Goal: Task Accomplishment & Management: Manage account settings

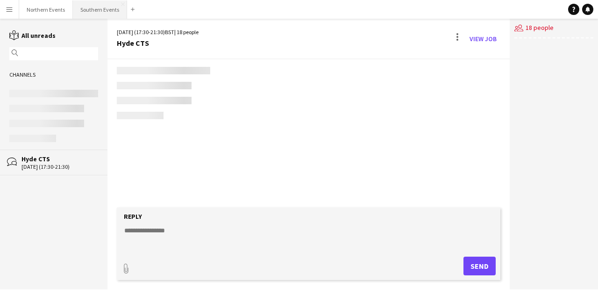
click at [106, 9] on button "Southern Events Close" at bounding box center [100, 9] width 54 height 18
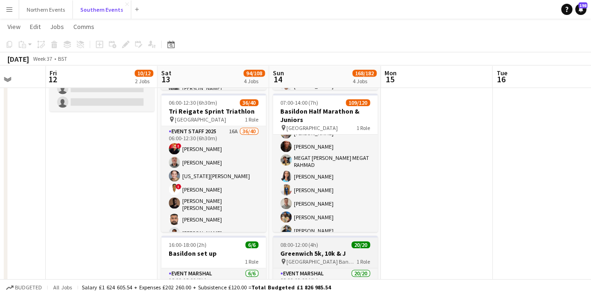
scroll to position [361, 0]
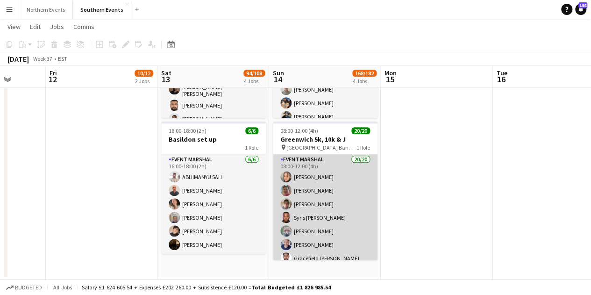
click at [330, 209] on app-card-role "Event Marshal 20/20 08:00-12:00 (4h) [PERSON_NAME] [PERSON_NAME] [PERSON_NAME] …" at bounding box center [325, 298] width 105 height 289
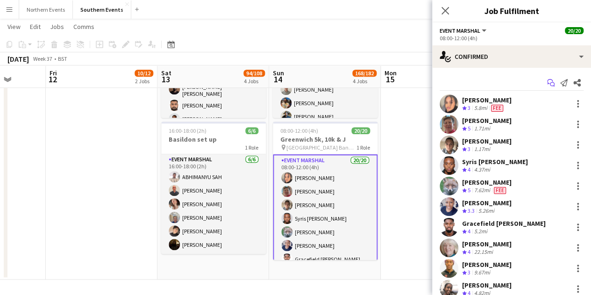
click at [547, 79] on icon "Start chat" at bounding box center [550, 82] width 7 height 7
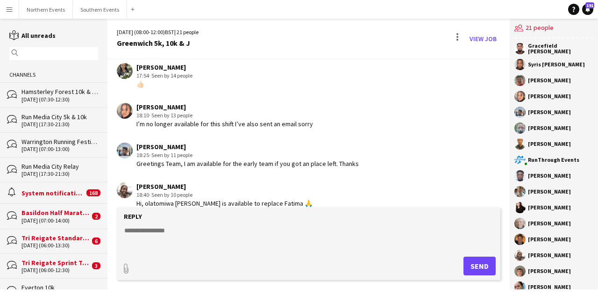
scroll to position [1403, 0]
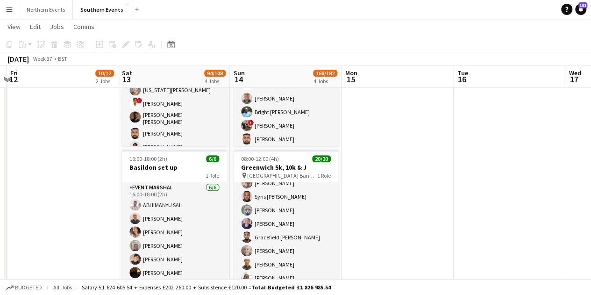
scroll to position [51, 0]
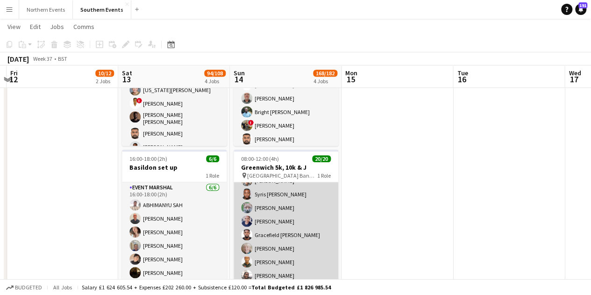
click at [275, 211] on app-card-role "Event Marshal 20/20 08:00-12:00 (4h) [PERSON_NAME] [PERSON_NAME] [PERSON_NAME] …" at bounding box center [285, 275] width 105 height 289
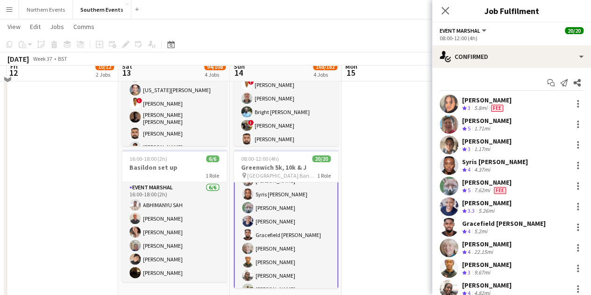
scroll to position [324, 0]
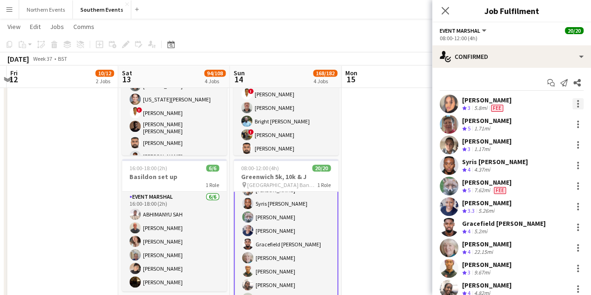
click at [572, 102] on div at bounding box center [577, 103] width 11 height 11
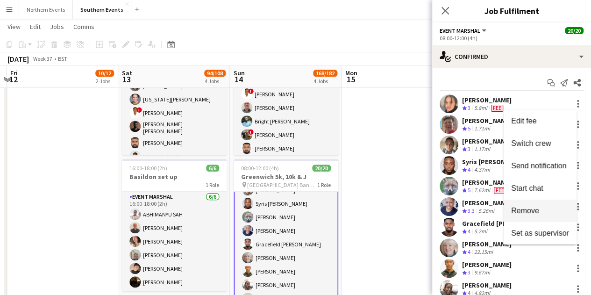
click at [534, 216] on button "Remove" at bounding box center [539, 210] width 73 height 22
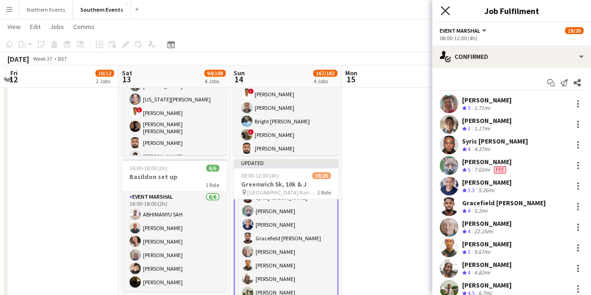
click at [442, 12] on icon "Close pop-in" at bounding box center [444, 10] width 9 height 9
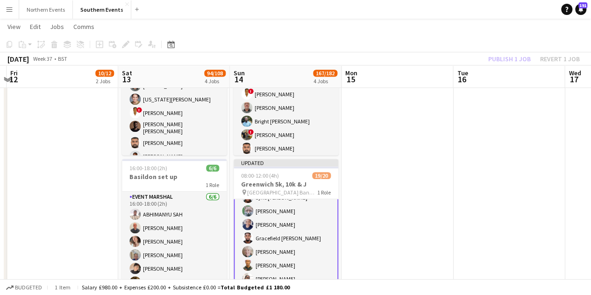
click at [507, 58] on div "Publish 1 job Revert 1 job" at bounding box center [534, 59] width 114 height 12
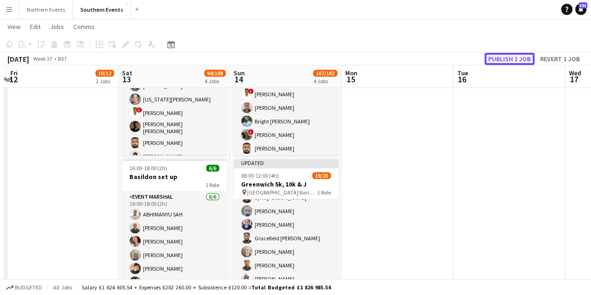
click at [507, 58] on button "Publish 1 job" at bounding box center [509, 59] width 50 height 12
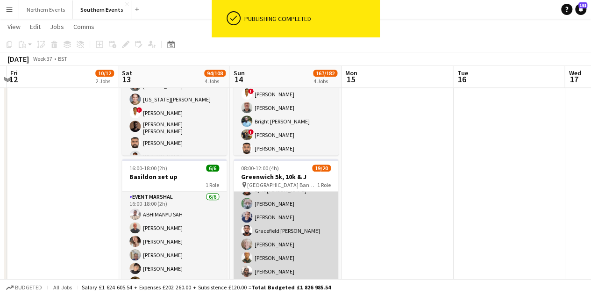
click at [269, 194] on app-card-role "Event Marshal 73A 19/20 08:00-12:00 (4h) [PERSON_NAME] [PERSON_NAME] [PERSON_NA…" at bounding box center [285, 284] width 105 height 289
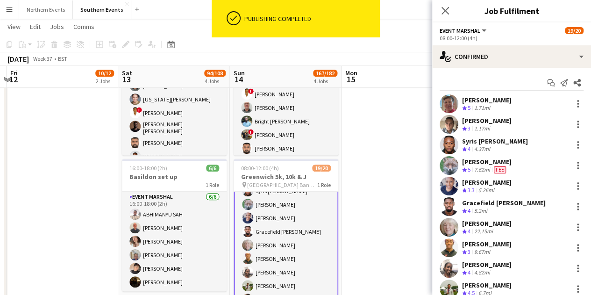
scroll to position [52, 0]
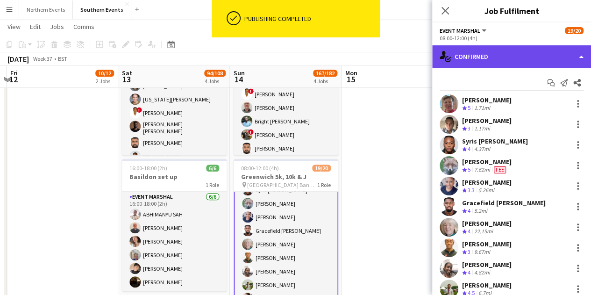
click at [503, 57] on div "single-neutral-actions-check-2 Confirmed" at bounding box center [511, 56] width 159 height 22
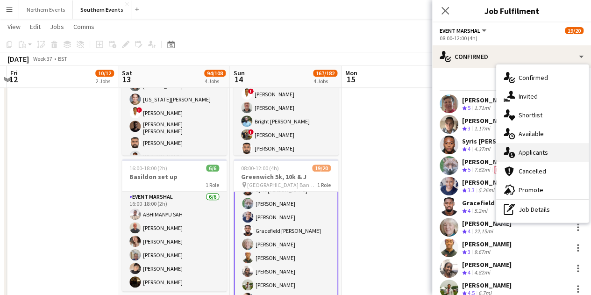
click at [537, 147] on div "single-neutral-actions-information Applicants" at bounding box center [542, 152] width 92 height 19
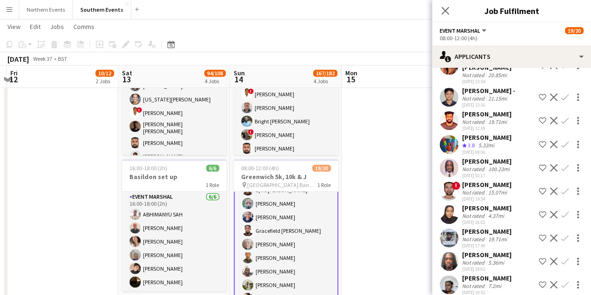
scroll to position [921, 0]
click at [561, 141] on app-icon "Confirm" at bounding box center [564, 144] width 7 height 7
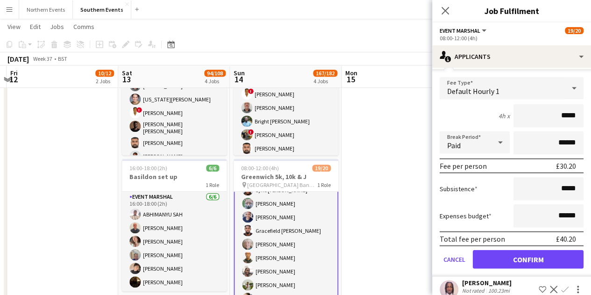
scroll to position [1011, 0]
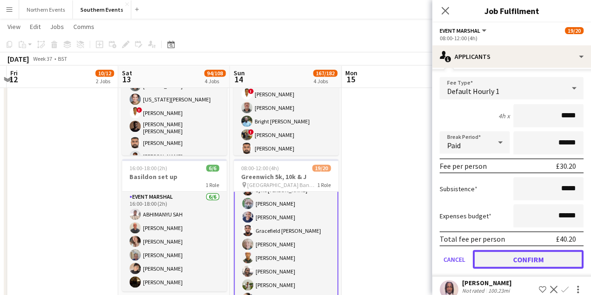
click at [524, 250] on button "Confirm" at bounding box center [527, 259] width 111 height 19
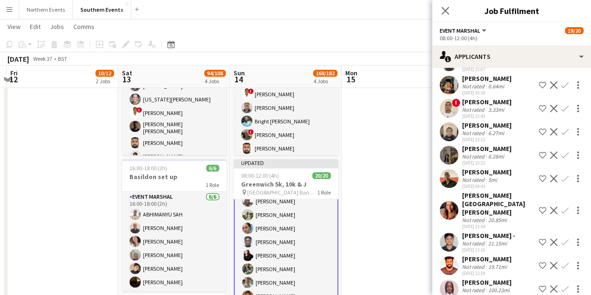
scroll to position [0, 0]
